Goal: Communication & Community: Ask a question

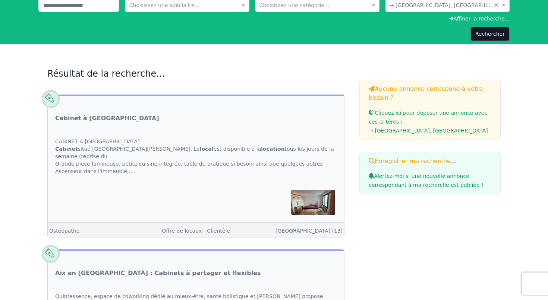
scroll to position [57, 0]
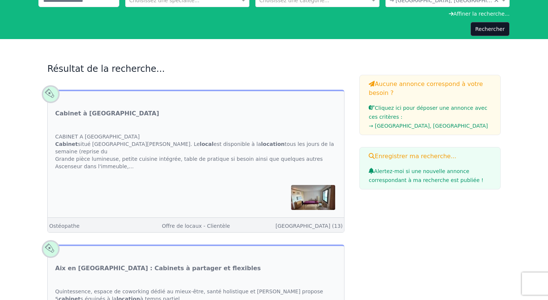
click at [101, 167] on div "CABINET A [GEOGRAPHIC_DATA] Cabinet situé [GEOGRAPHIC_DATA][PERSON_NAME]. Le lo…" at bounding box center [196, 152] width 296 height 52
click at [52, 95] on span at bounding box center [50, 94] width 25 height 25
click at [311, 193] on img at bounding box center [313, 197] width 44 height 25
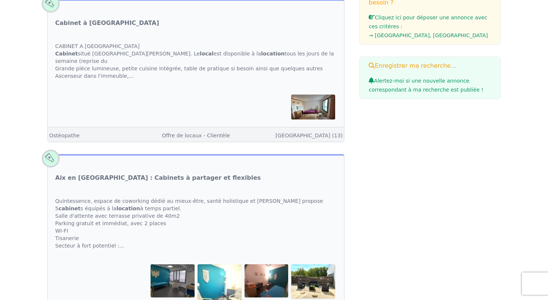
scroll to position [150, 0]
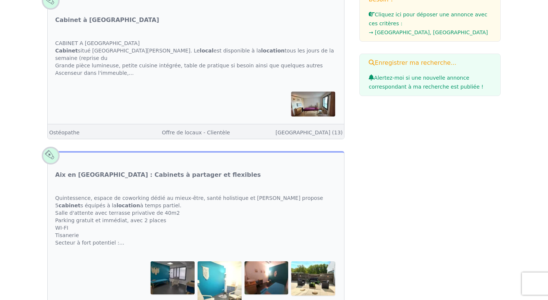
click at [240, 128] on div "Offre de locaux - Clientèle" at bounding box center [196, 132] width 98 height 9
click at [238, 84] on div at bounding box center [196, 103] width 296 height 39
click at [317, 99] on img at bounding box center [313, 104] width 44 height 25
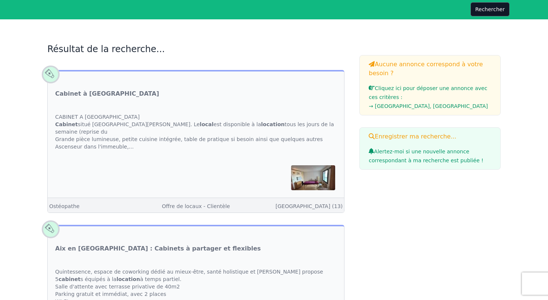
scroll to position [76, 0]
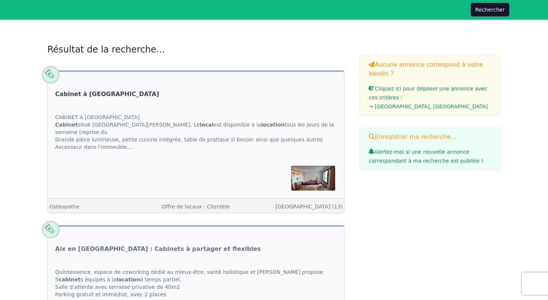
click at [107, 95] on link "Cabinet à [GEOGRAPHIC_DATA]" at bounding box center [107, 94] width 104 height 9
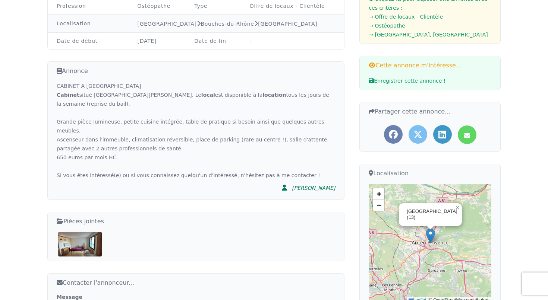
scroll to position [170, 0]
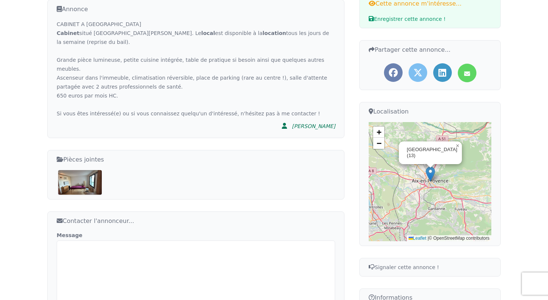
click at [82, 171] on img at bounding box center [80, 182] width 44 height 25
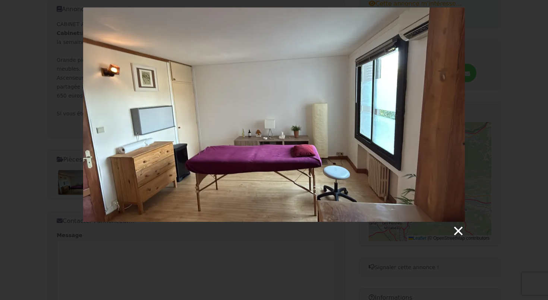
click at [457, 230] on link at bounding box center [457, 231] width 11 height 11
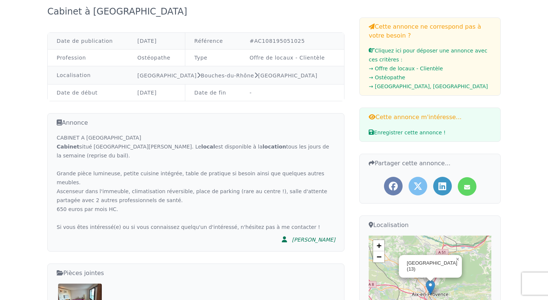
scroll to position [56, 0]
click at [316, 237] on div "[PERSON_NAME]" at bounding box center [313, 240] width 43 height 7
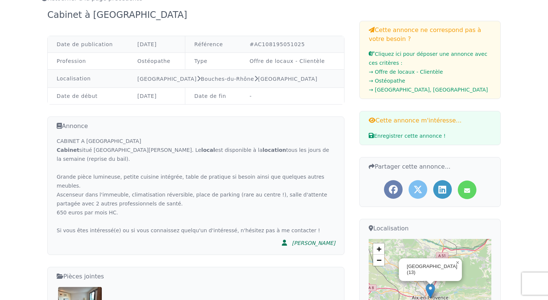
click at [105, 180] on div "CABINET A [GEOGRAPHIC_DATA] Cabinet situé [GEOGRAPHIC_DATA][PERSON_NAME]. Le lo…" at bounding box center [196, 186] width 278 height 98
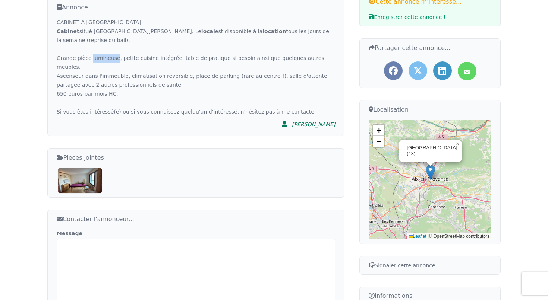
scroll to position [176, 0]
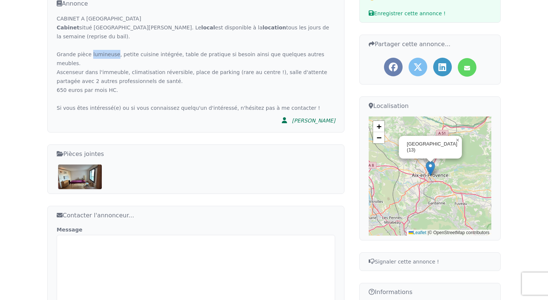
click at [88, 173] on img at bounding box center [80, 177] width 44 height 25
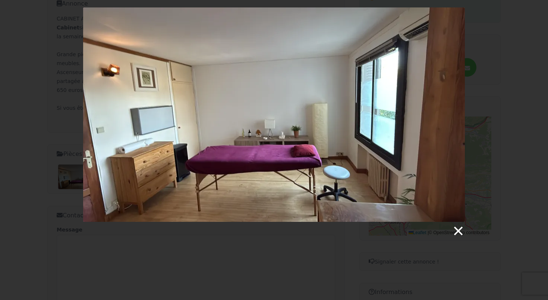
click at [458, 231] on link at bounding box center [457, 231] width 11 height 11
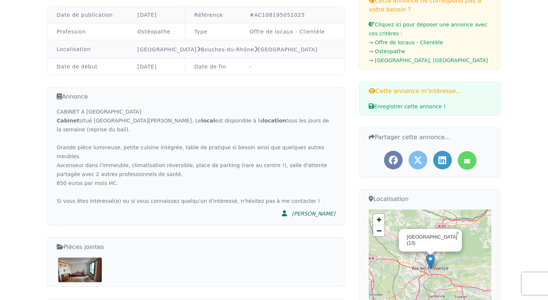
scroll to position [0, 0]
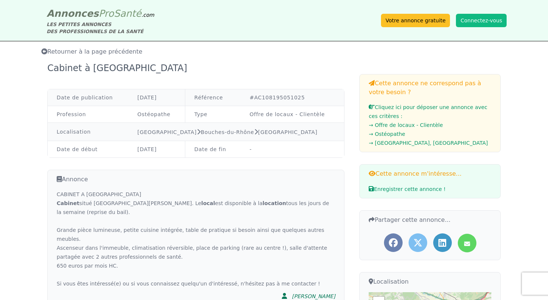
scroll to position [76, 0]
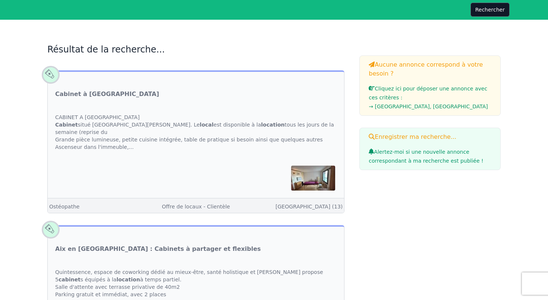
click at [186, 198] on div "Ostéopathe Offre de locaux - Clientèle [GEOGRAPHIC_DATA] (13)" at bounding box center [196, 205] width 296 height 15
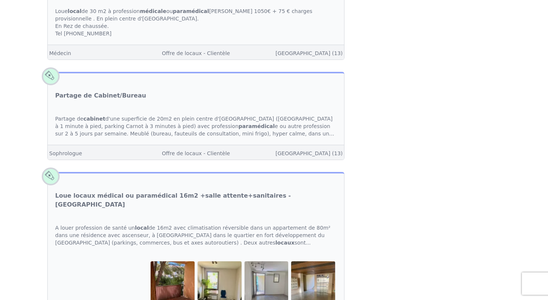
scroll to position [940, 0]
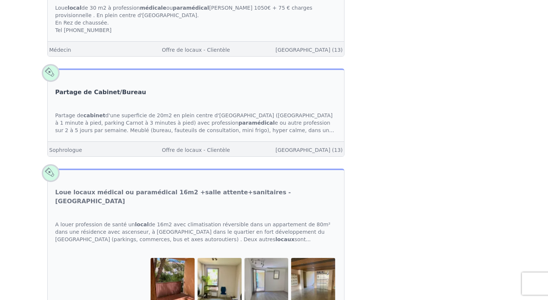
click at [115, 88] on link "Partage de Cabinet/Bureau" at bounding box center [100, 92] width 91 height 9
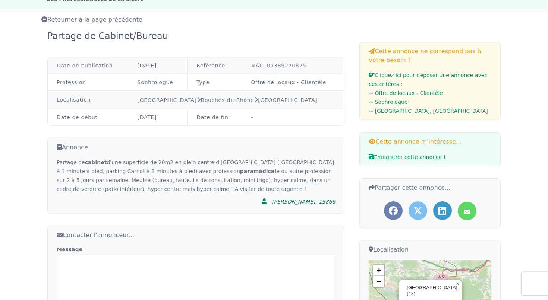
scroll to position [31, 0]
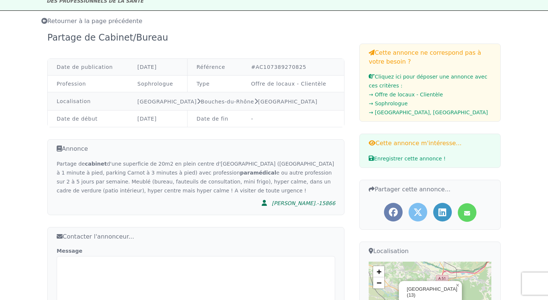
click at [308, 202] on div "[PERSON_NAME].-15866" at bounding box center [303, 203] width 63 height 7
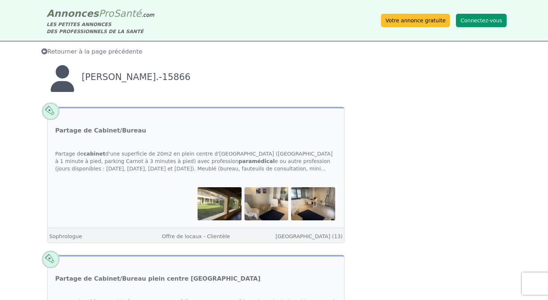
click at [487, 20] on button "Connectez-vous" at bounding box center [481, 20] width 51 height 13
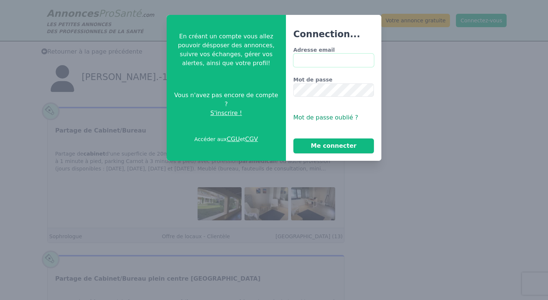
click at [344, 61] on input "Adresse email" at bounding box center [333, 60] width 81 height 13
type input "**********"
click at [322, 149] on button "Me connecter" at bounding box center [333, 146] width 81 height 15
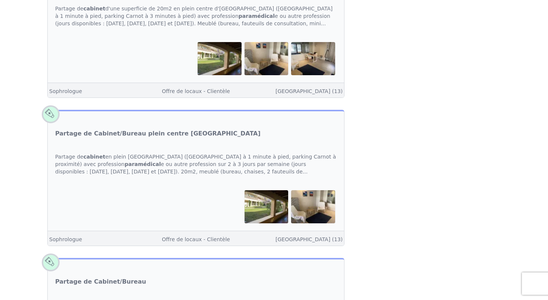
scroll to position [273, 0]
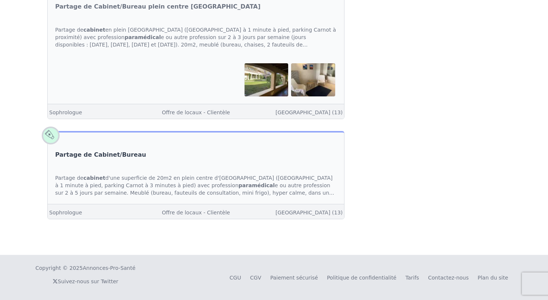
click at [110, 154] on link "Partage de Cabinet/Bureau" at bounding box center [100, 154] width 91 height 9
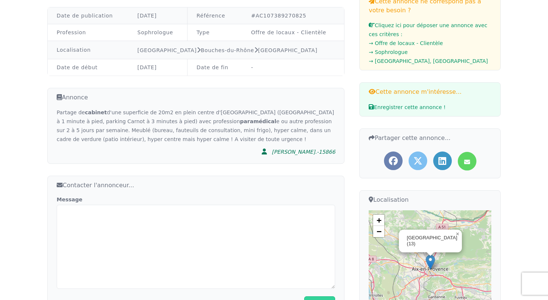
scroll to position [85, 0]
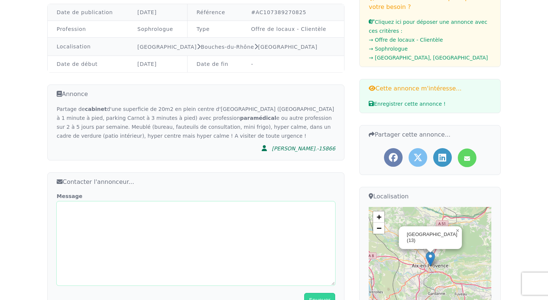
click at [70, 213] on textarea "Message" at bounding box center [196, 244] width 278 height 84
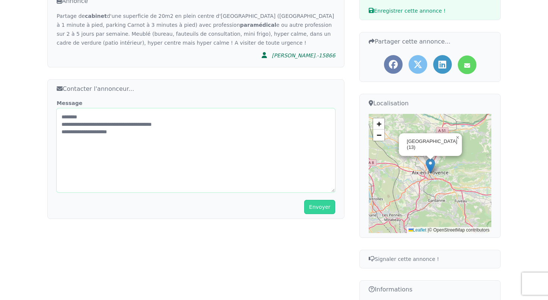
scroll to position [179, 0]
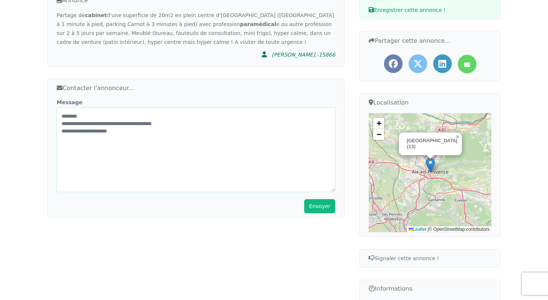
type textarea "**********"
click at [319, 207] on button "Envoyer" at bounding box center [319, 206] width 31 height 14
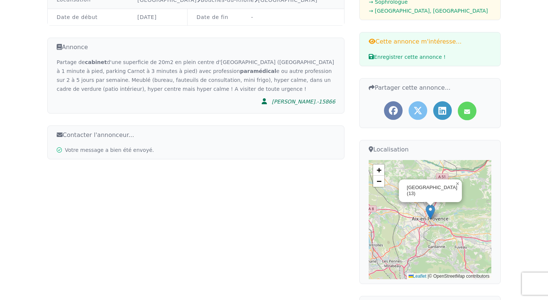
scroll to position [0, 0]
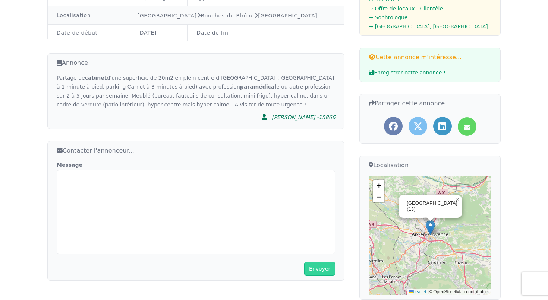
scroll to position [210, 0]
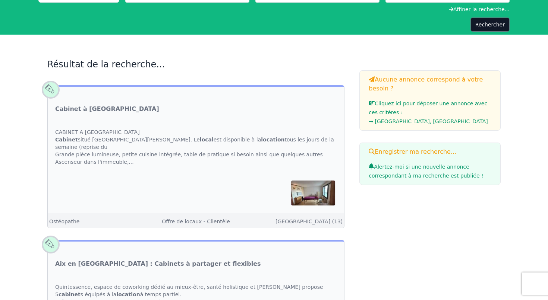
scroll to position [60, 0]
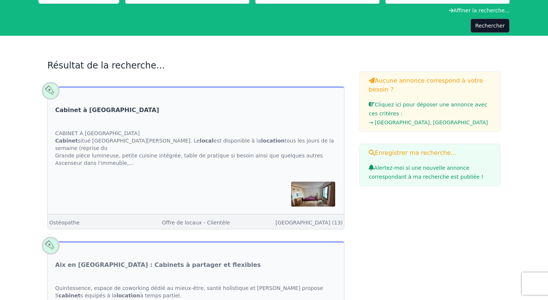
click at [111, 111] on link "Cabinet à [GEOGRAPHIC_DATA]" at bounding box center [107, 110] width 104 height 9
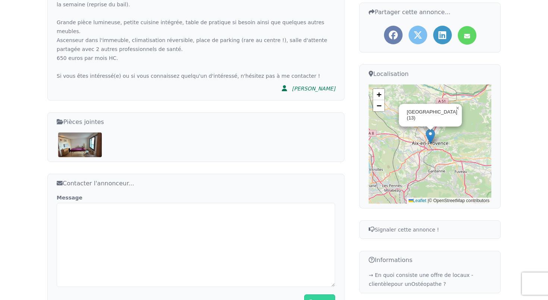
scroll to position [209, 0]
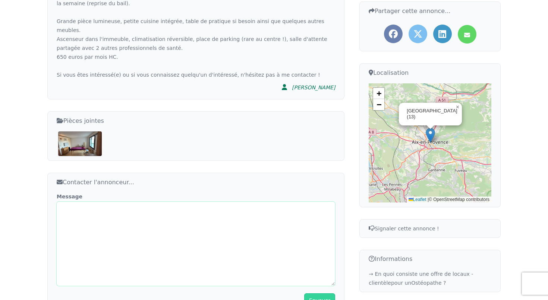
click at [79, 207] on textarea "Message" at bounding box center [196, 244] width 278 height 84
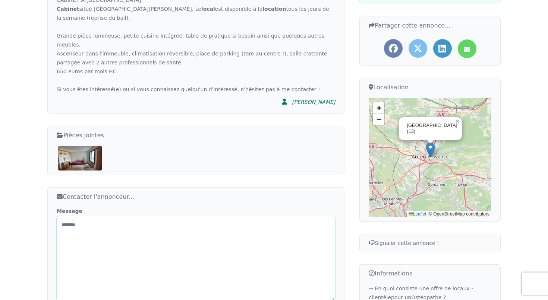
scroll to position [217, 0]
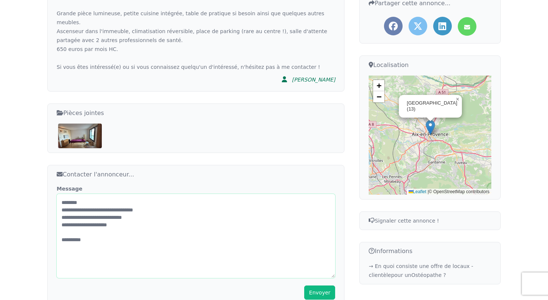
type textarea "**********"
click at [314, 286] on button "Envoyer" at bounding box center [319, 293] width 31 height 14
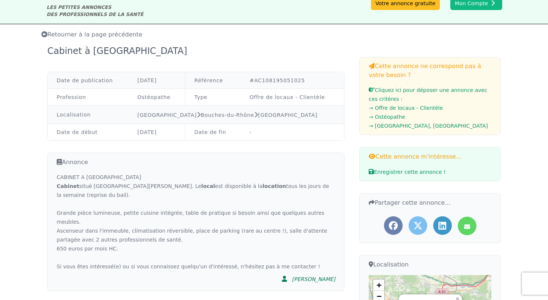
scroll to position [0, 0]
